Goal: Task Accomplishment & Management: Manage account settings

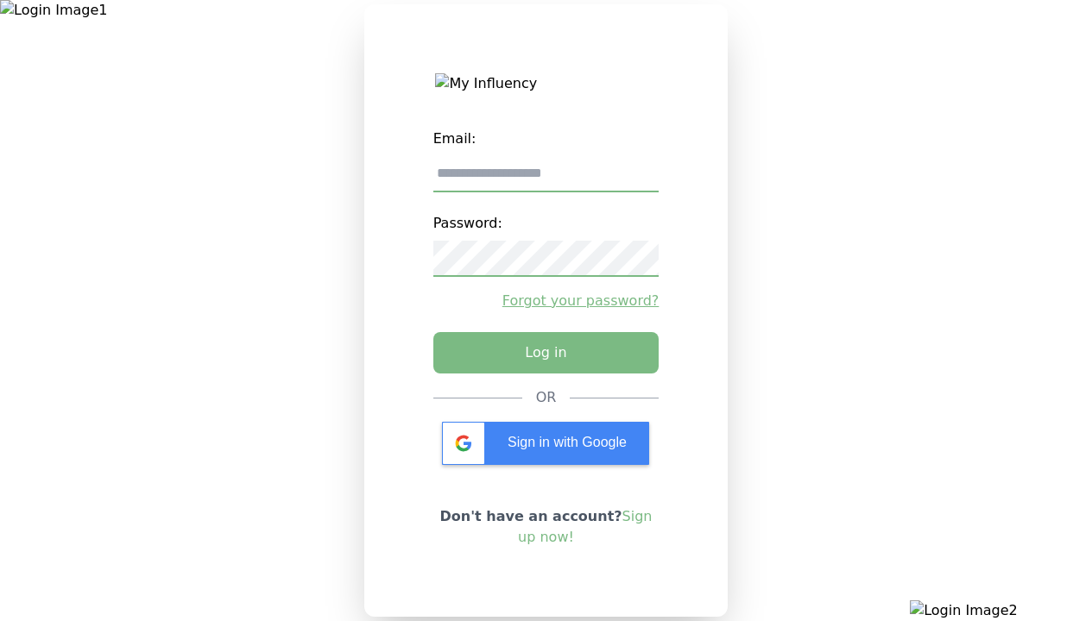
click at [545, 180] on input "email" at bounding box center [546, 174] width 226 height 36
type input "**********"
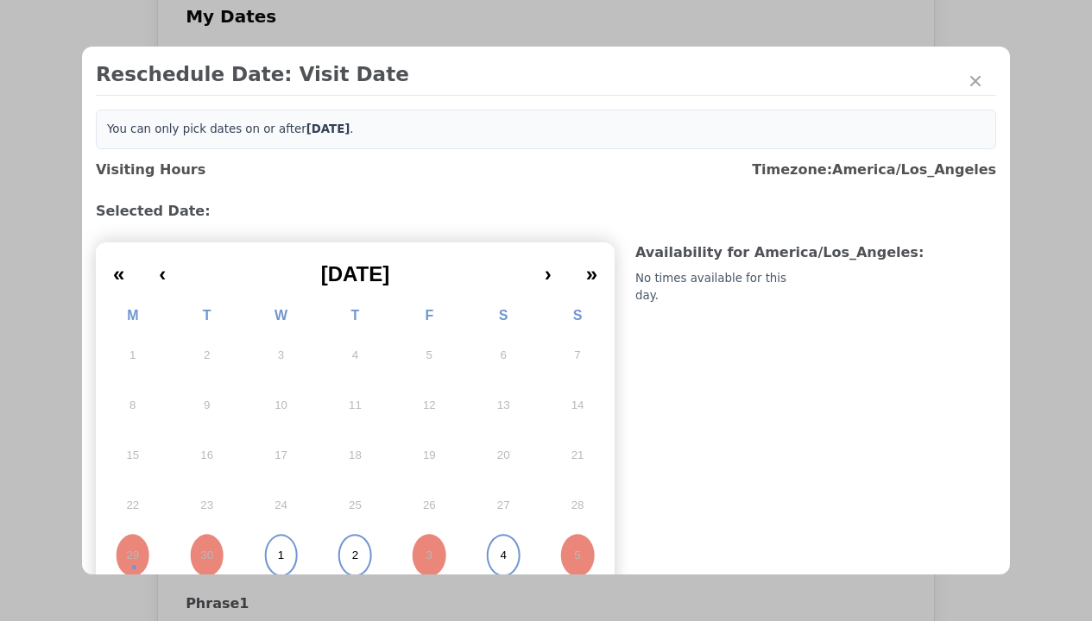
click at [279, 550] on abbr "1" at bounding box center [281, 556] width 6 height 16
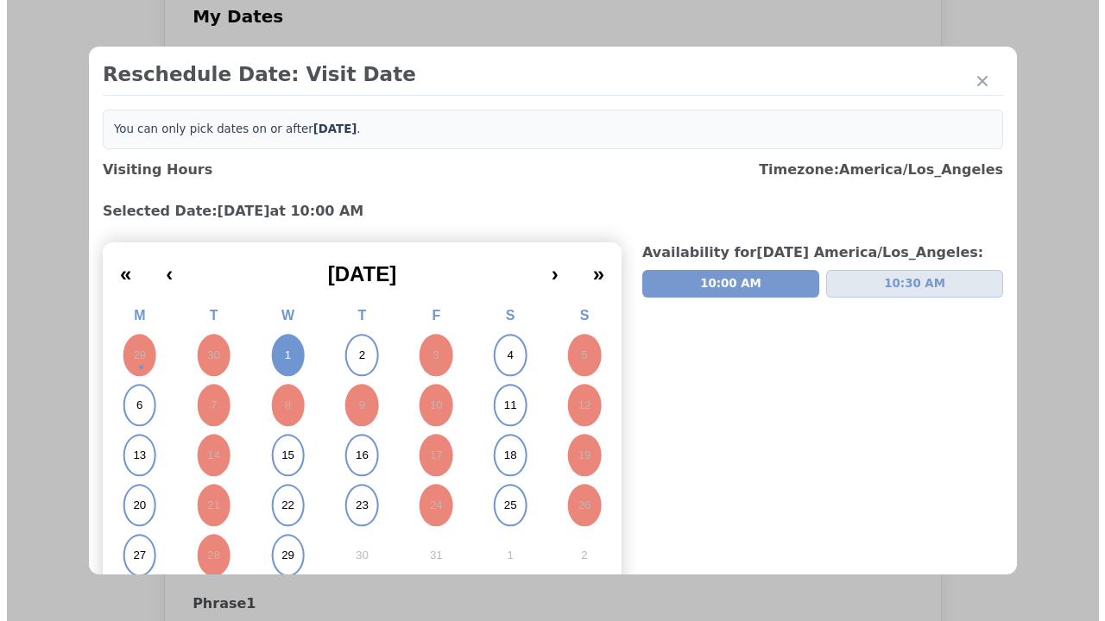
scroll to position [6, 0]
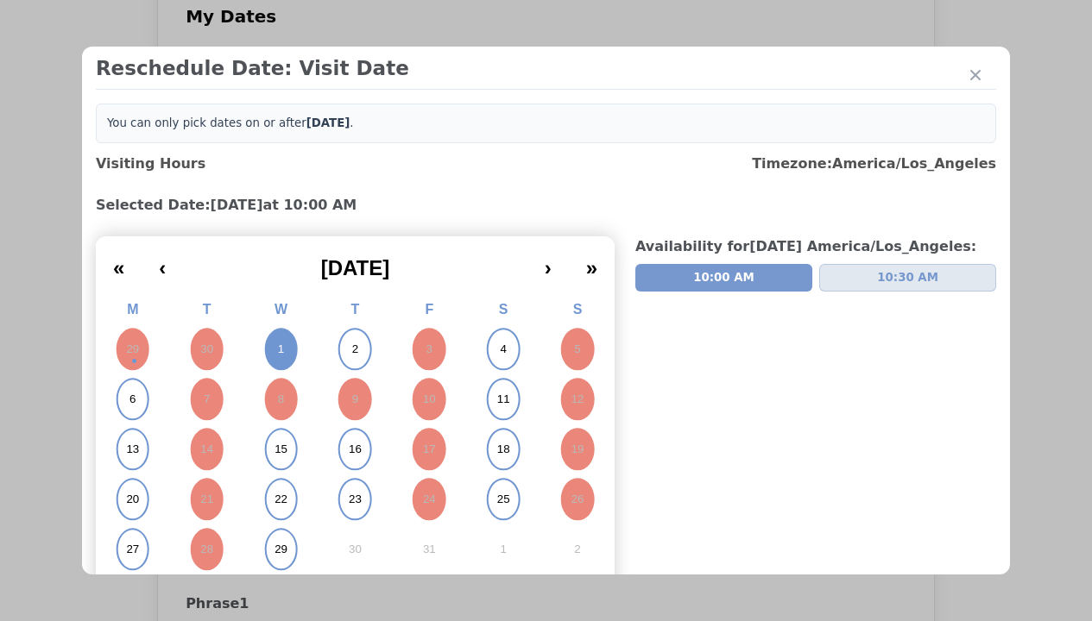
click at [274, 406] on div "Update Submission Date" at bounding box center [274, 414] width 142 height 17
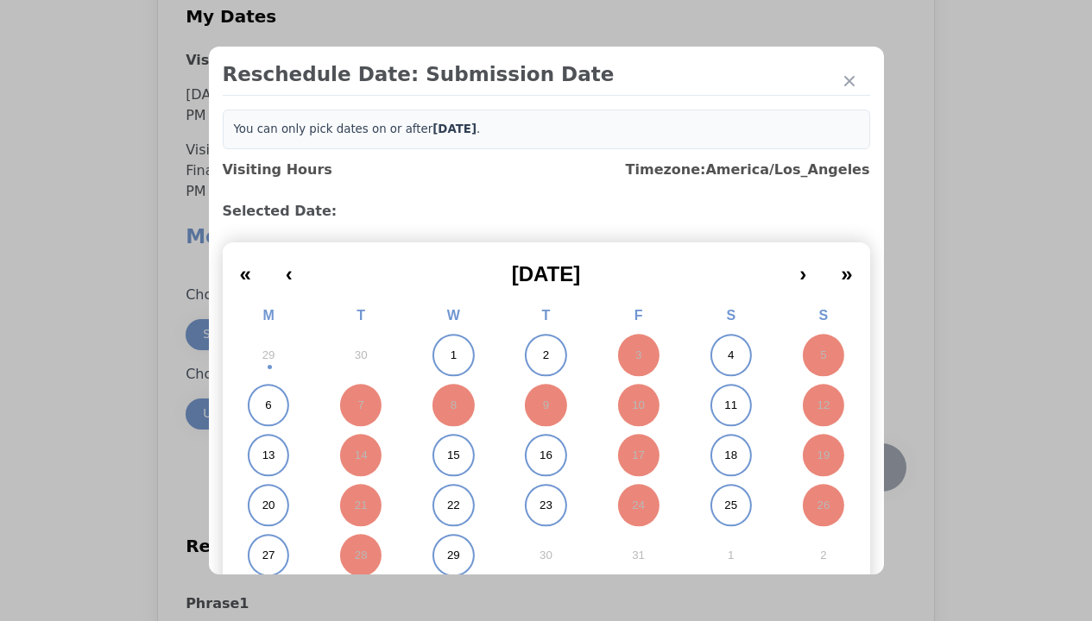
click at [450, 356] on abbr "1" at bounding box center [453, 356] width 6 height 16
click at [846, 450] on div "Submit Date Change" at bounding box center [845, 467] width 85 height 35
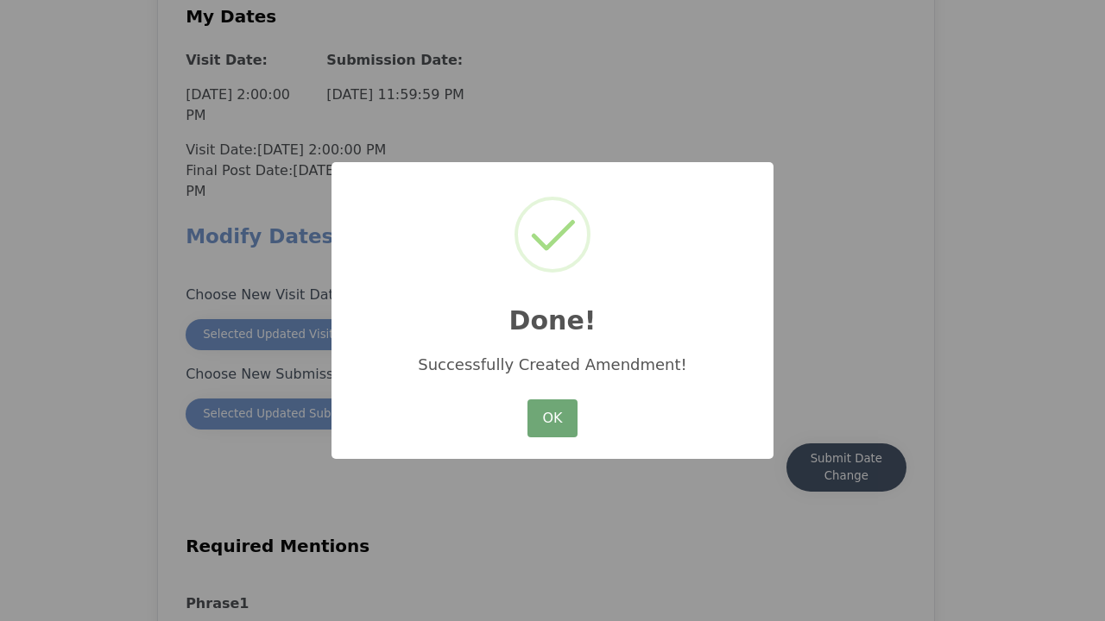
click at [551, 419] on button "OK" at bounding box center [552, 419] width 50 height 38
